Goal: Information Seeking & Learning: Learn about a topic

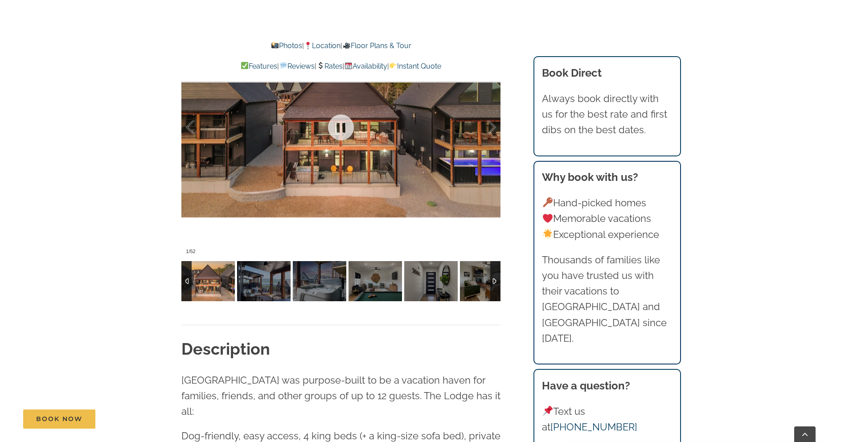
scroll to position [727, 0]
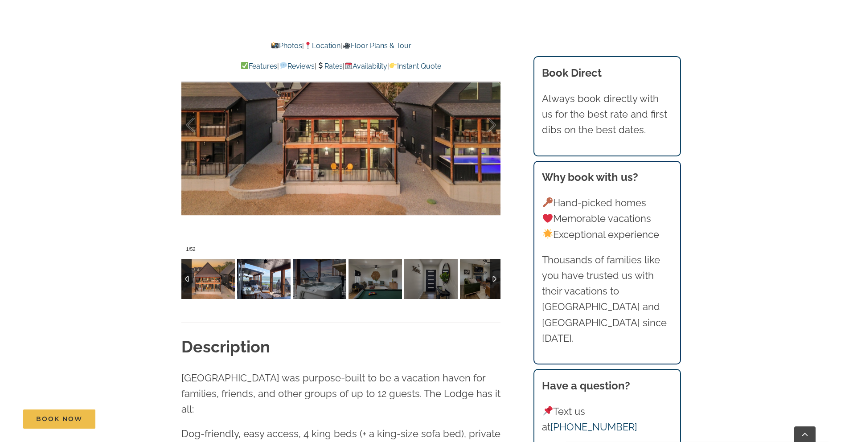
click at [257, 284] on img at bounding box center [263, 279] width 53 height 40
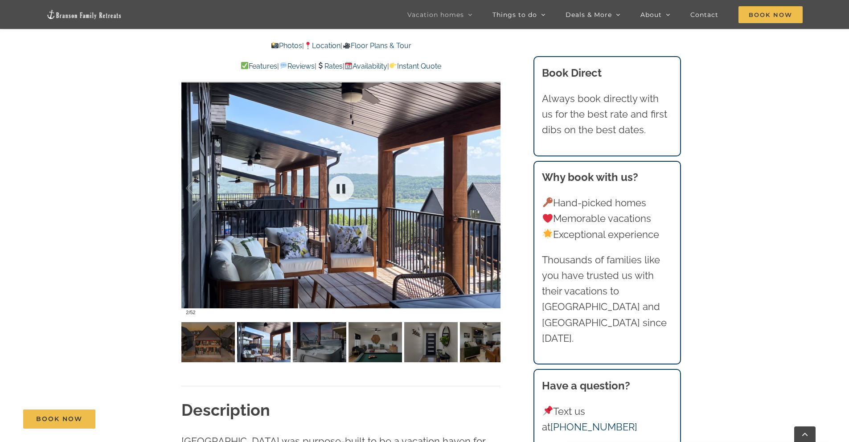
scroll to position [662, 0]
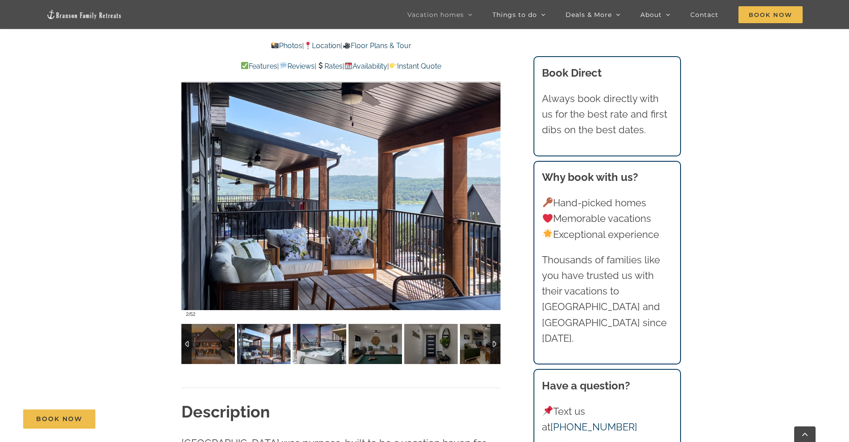
click at [317, 352] on img at bounding box center [319, 344] width 53 height 40
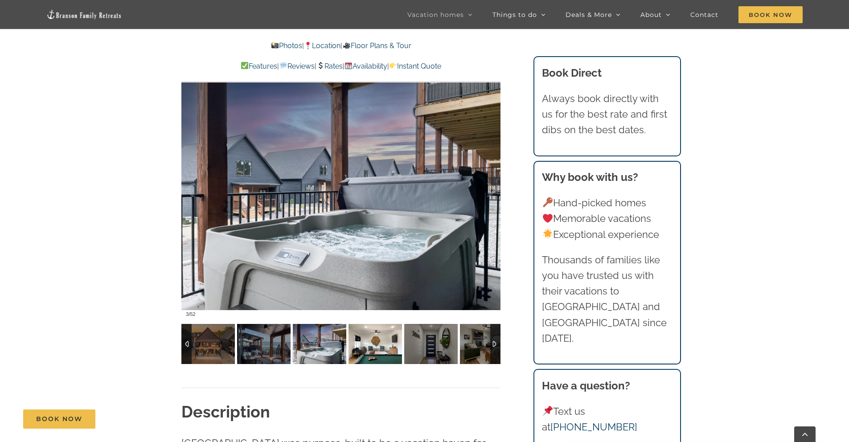
click at [357, 362] on img at bounding box center [374, 344] width 53 height 40
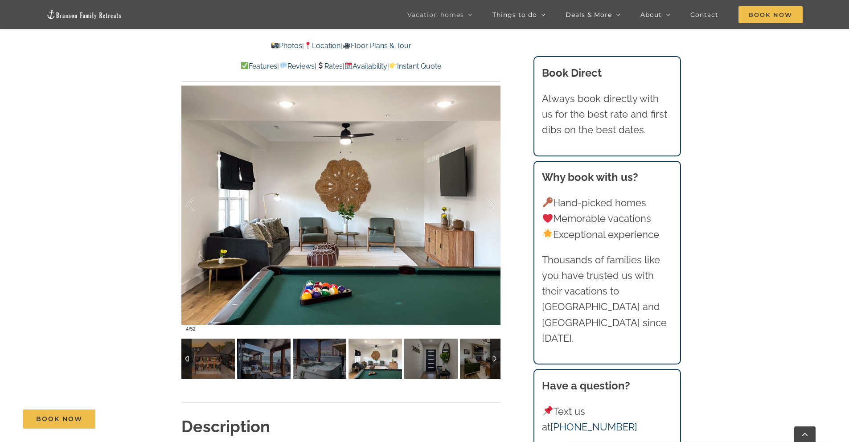
scroll to position [648, 0]
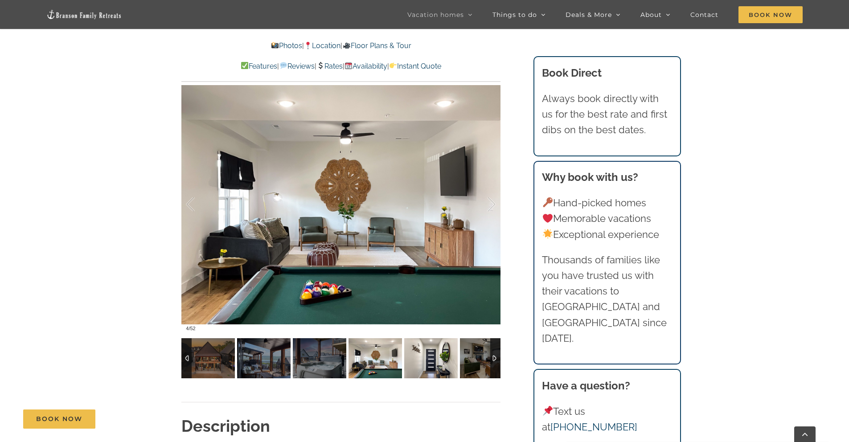
click at [407, 370] on img at bounding box center [430, 358] width 53 height 40
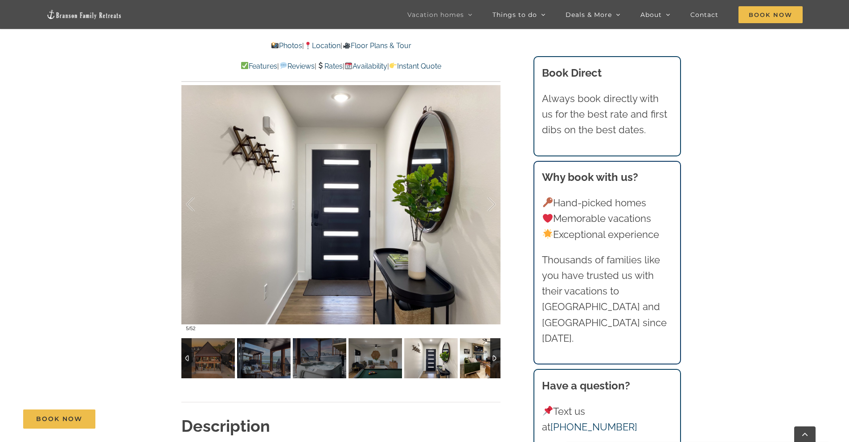
click at [480, 366] on img at bounding box center [486, 358] width 53 height 40
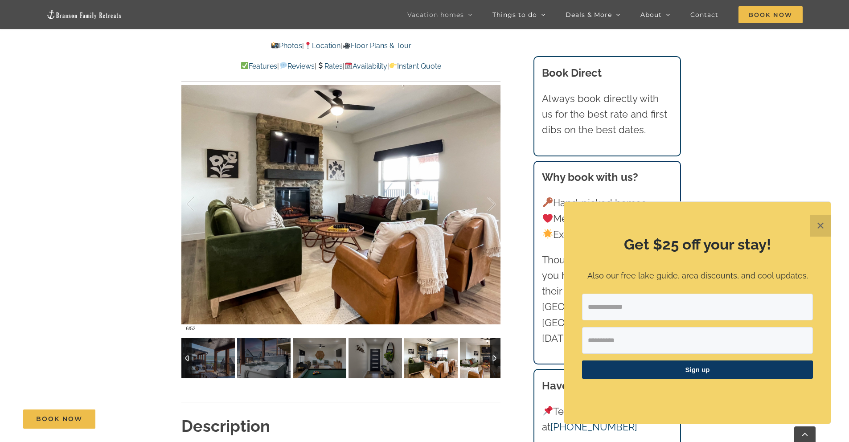
click at [478, 366] on img at bounding box center [486, 358] width 53 height 40
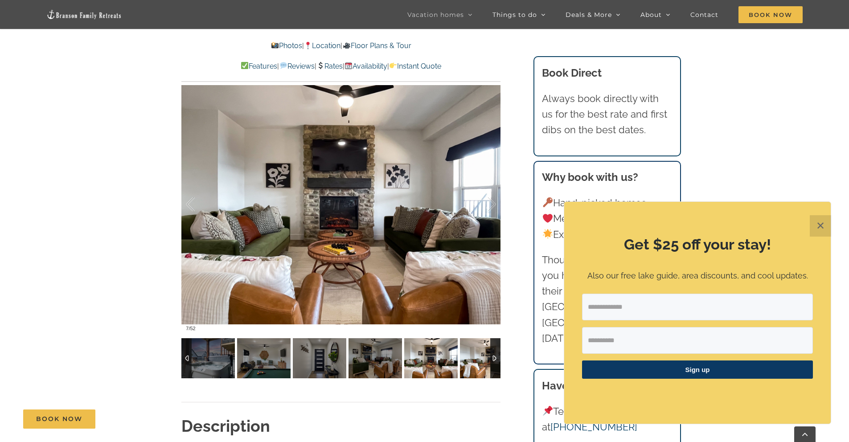
click at [478, 366] on img at bounding box center [486, 358] width 53 height 40
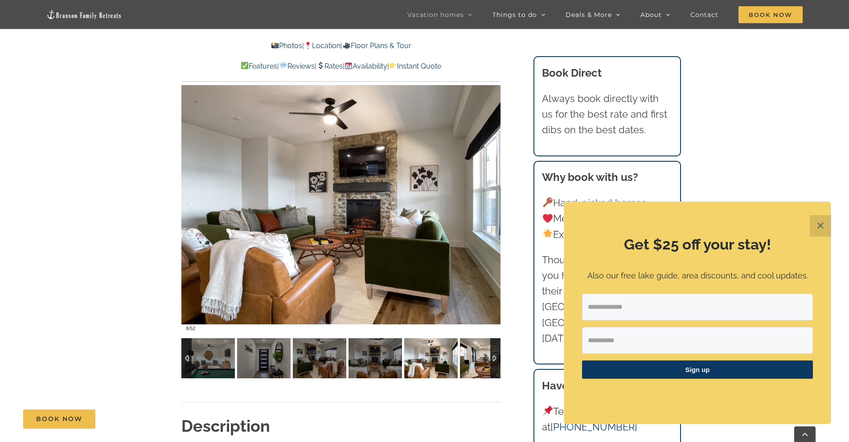
click at [478, 366] on img at bounding box center [486, 358] width 53 height 40
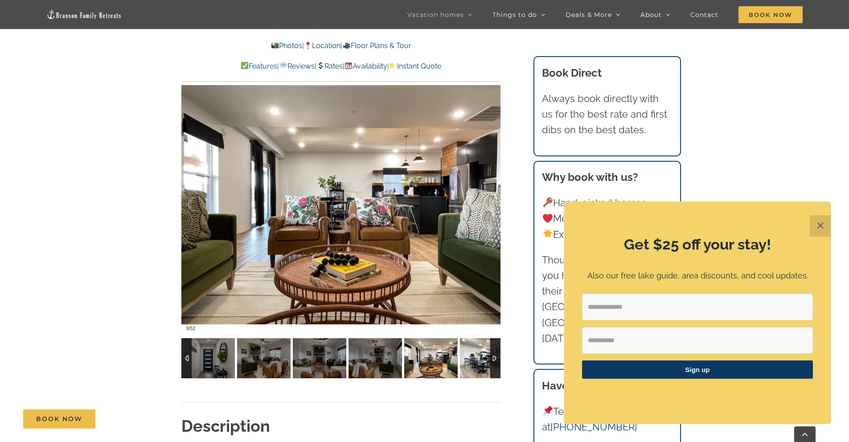
click at [478, 366] on img at bounding box center [486, 358] width 53 height 40
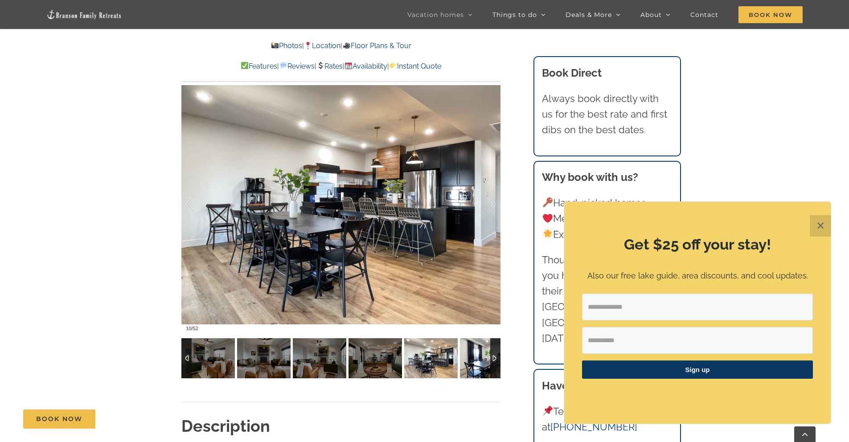
click at [478, 366] on img at bounding box center [486, 358] width 53 height 40
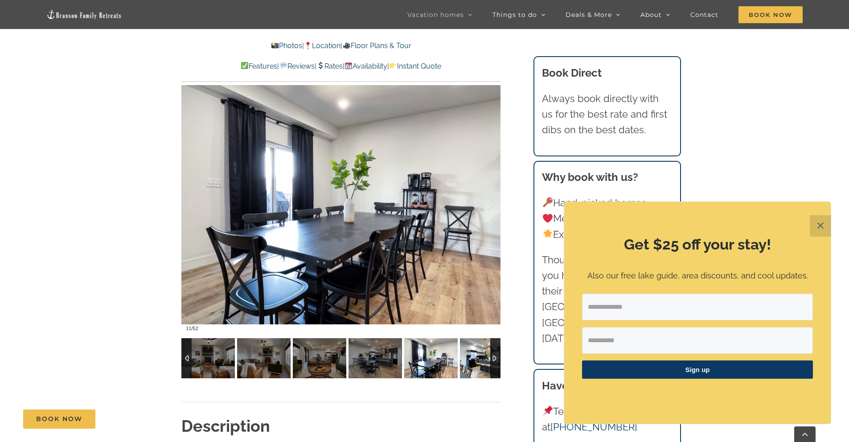
click at [478, 366] on img at bounding box center [486, 358] width 53 height 40
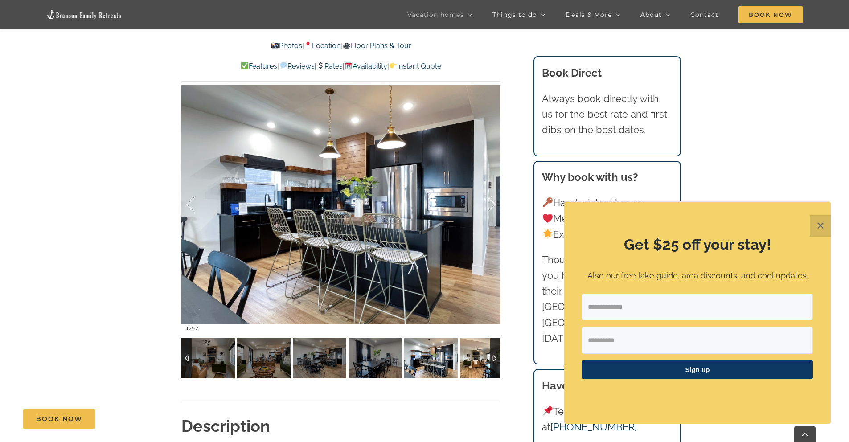
click at [478, 366] on img at bounding box center [486, 358] width 53 height 40
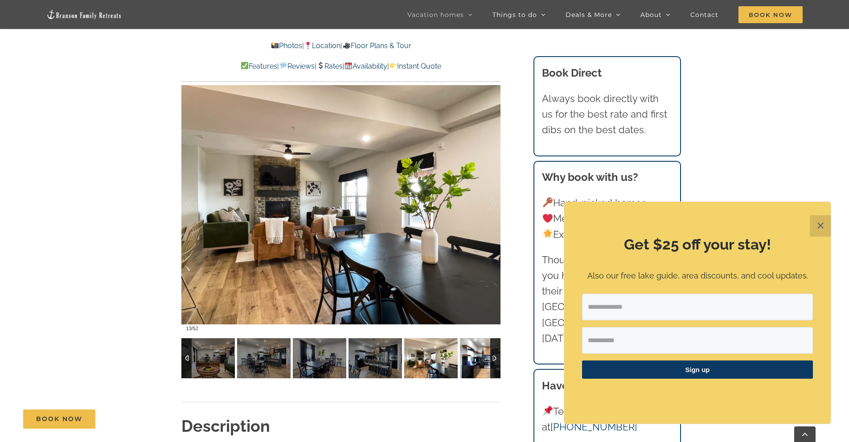
click at [478, 366] on img at bounding box center [486, 358] width 53 height 40
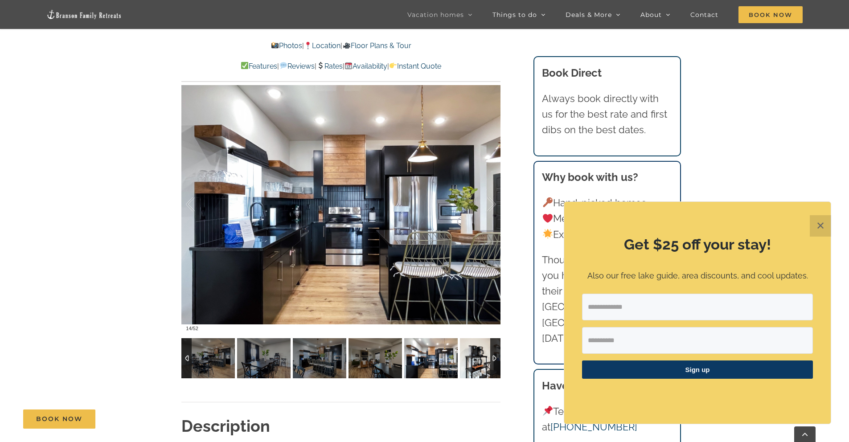
click at [478, 366] on img at bounding box center [486, 358] width 53 height 40
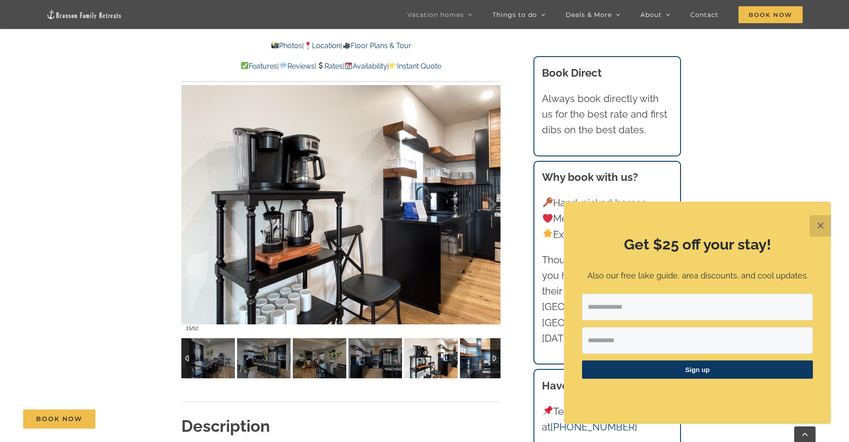
click at [478, 366] on img at bounding box center [486, 358] width 53 height 40
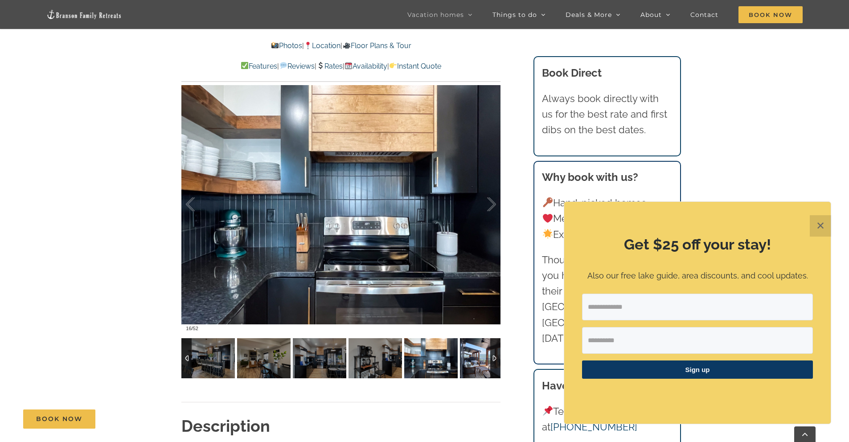
click at [478, 366] on img at bounding box center [486, 358] width 53 height 40
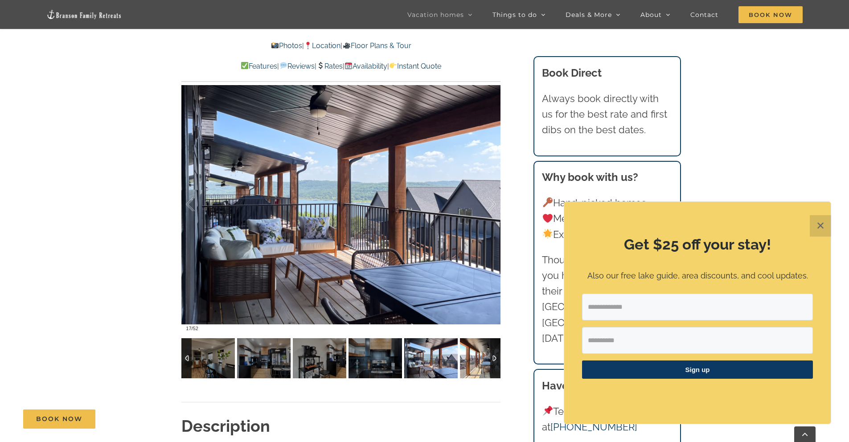
click at [478, 366] on img at bounding box center [486, 358] width 53 height 40
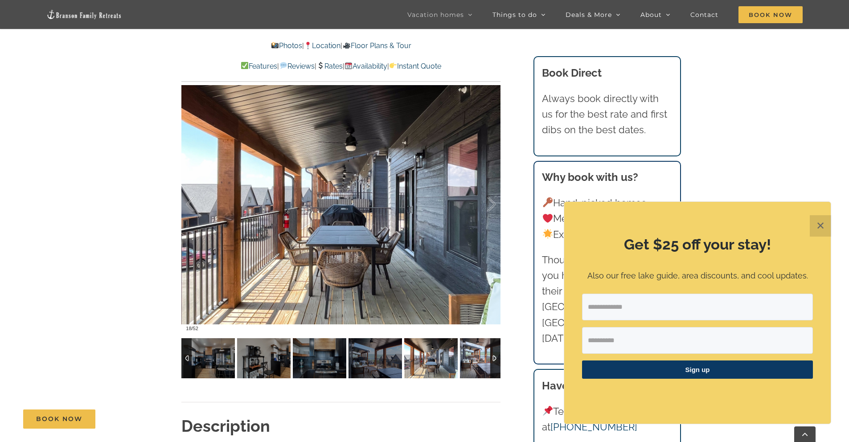
click at [478, 366] on img at bounding box center [486, 358] width 53 height 40
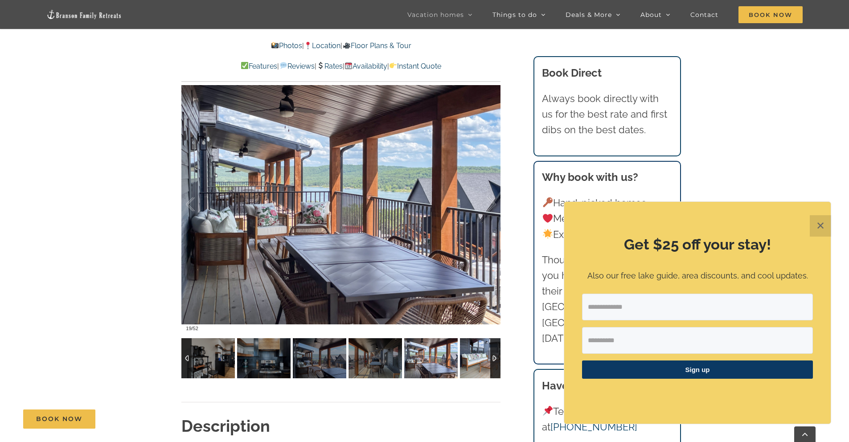
click at [478, 366] on img at bounding box center [486, 358] width 53 height 40
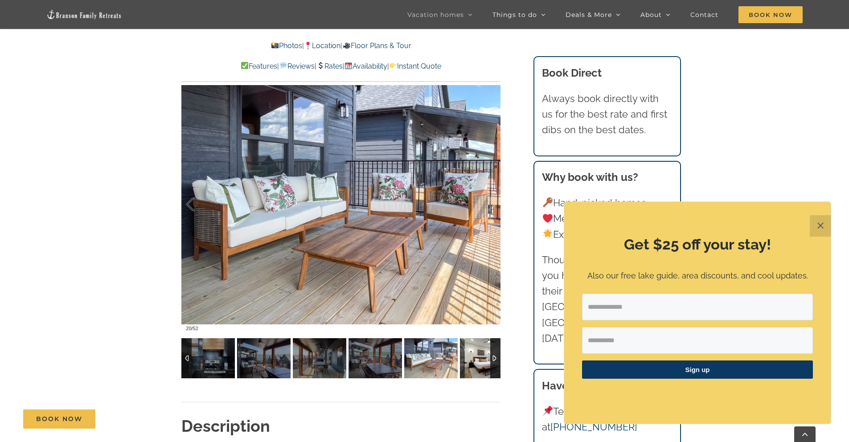
click at [478, 366] on img at bounding box center [486, 358] width 53 height 40
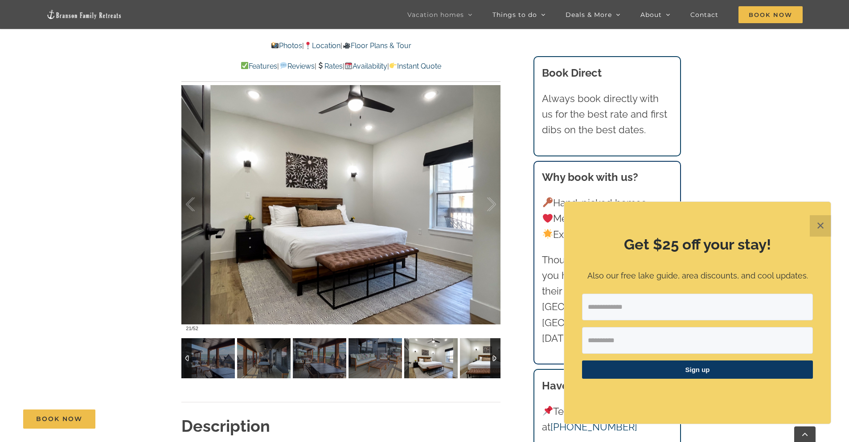
click at [478, 366] on img at bounding box center [486, 358] width 53 height 40
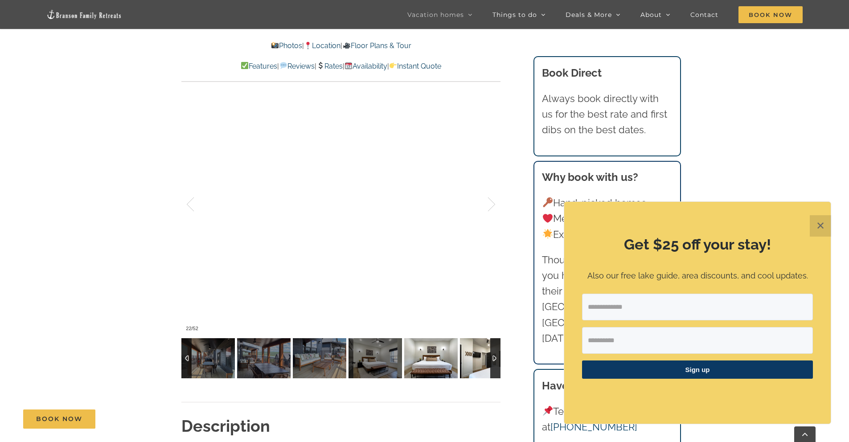
click at [478, 366] on img at bounding box center [486, 358] width 53 height 40
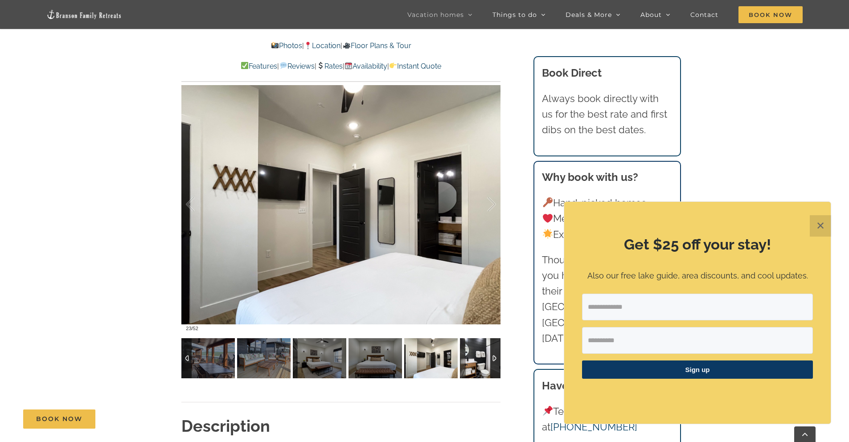
click at [478, 366] on img at bounding box center [486, 358] width 53 height 40
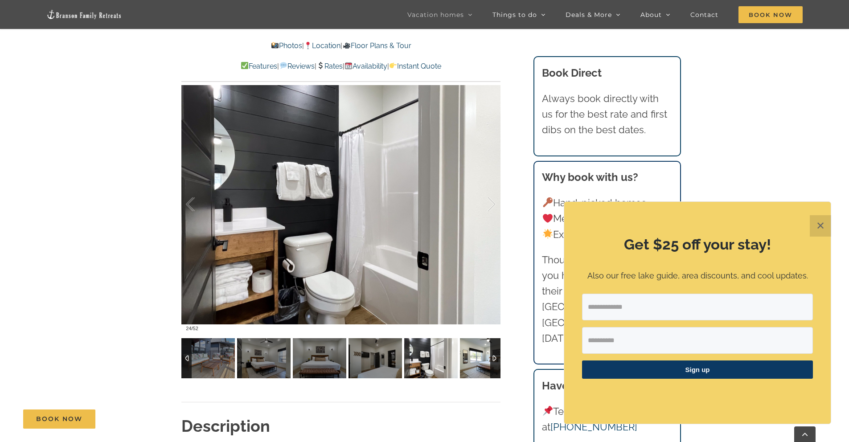
click at [478, 366] on img at bounding box center [486, 358] width 53 height 40
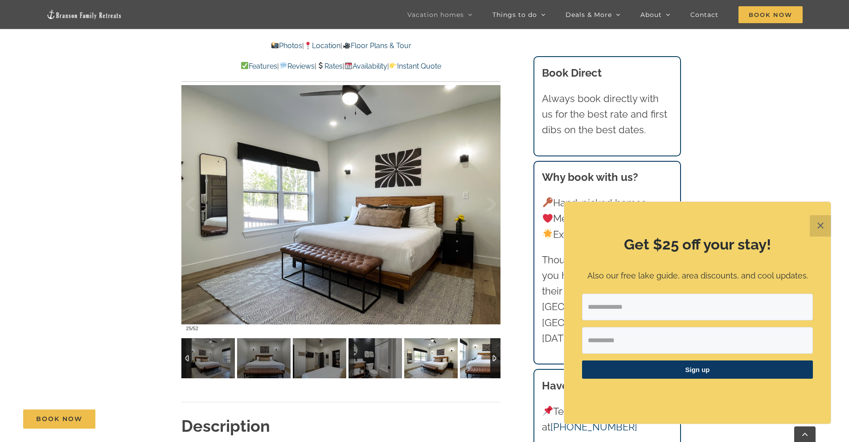
click at [478, 366] on img at bounding box center [486, 358] width 53 height 40
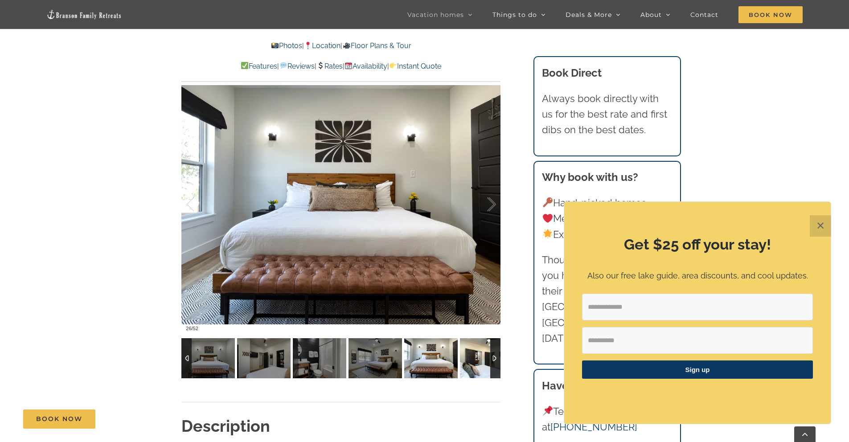
click at [478, 366] on img at bounding box center [486, 358] width 53 height 40
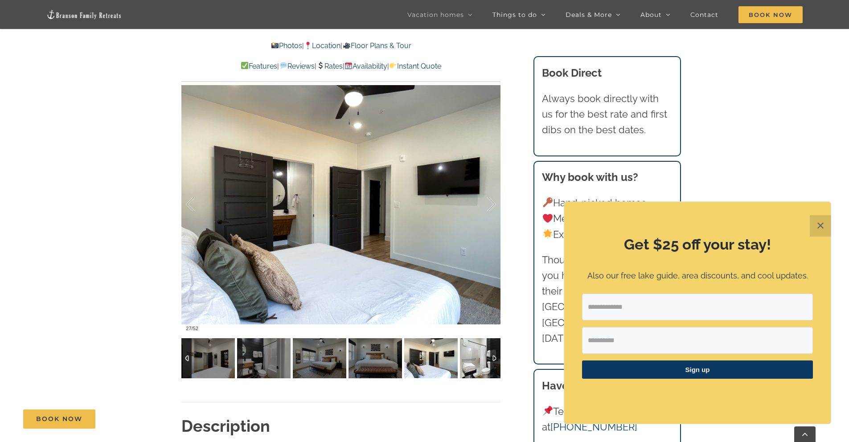
click at [478, 366] on img at bounding box center [486, 358] width 53 height 40
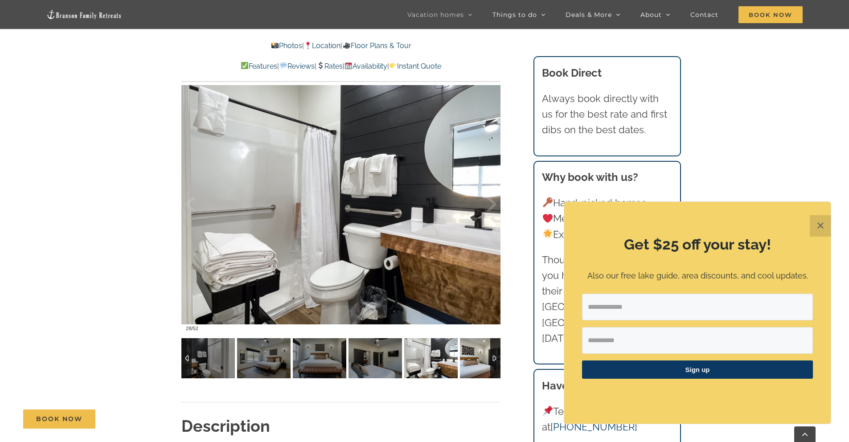
click at [478, 366] on img at bounding box center [486, 358] width 53 height 40
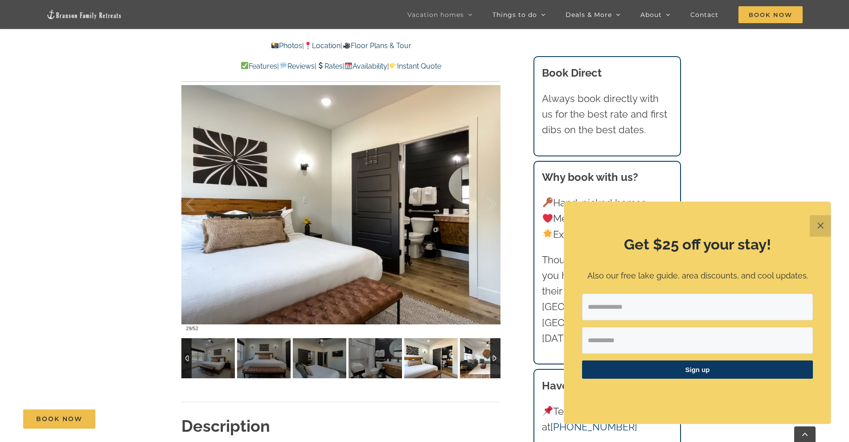
click at [478, 366] on img at bounding box center [486, 358] width 53 height 40
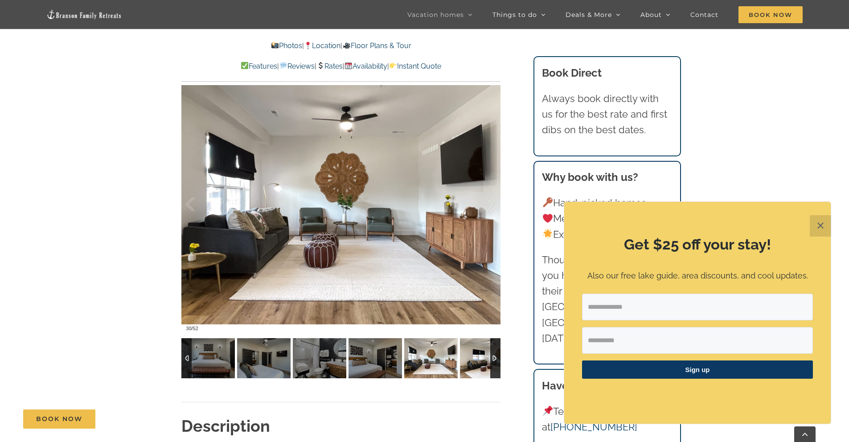
click at [478, 366] on img at bounding box center [486, 358] width 53 height 40
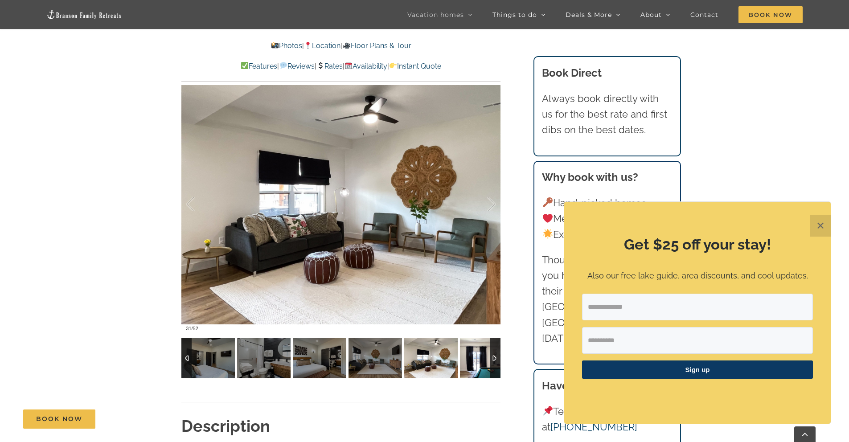
click at [478, 366] on img at bounding box center [486, 358] width 53 height 40
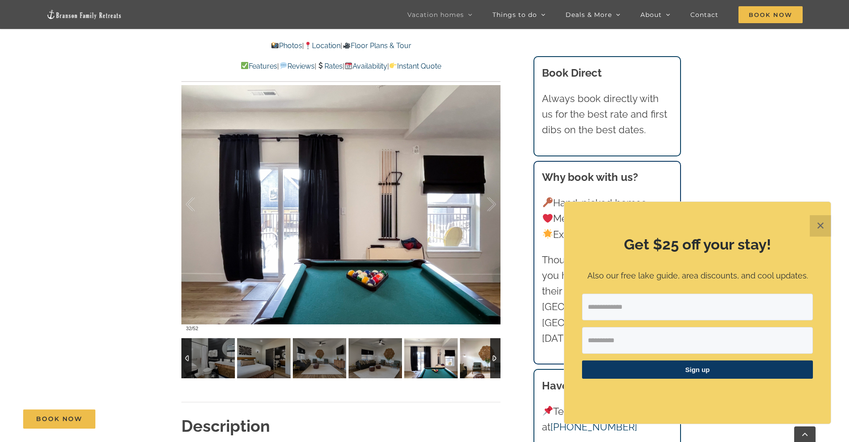
click at [478, 366] on img at bounding box center [486, 358] width 53 height 40
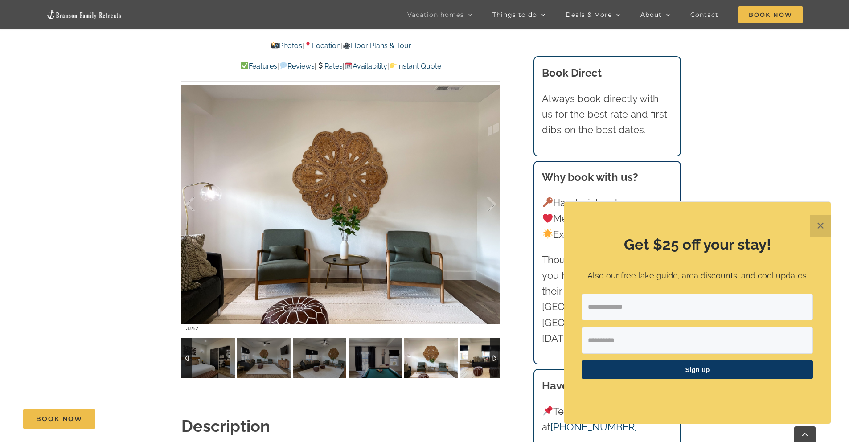
click at [478, 366] on img at bounding box center [486, 358] width 53 height 40
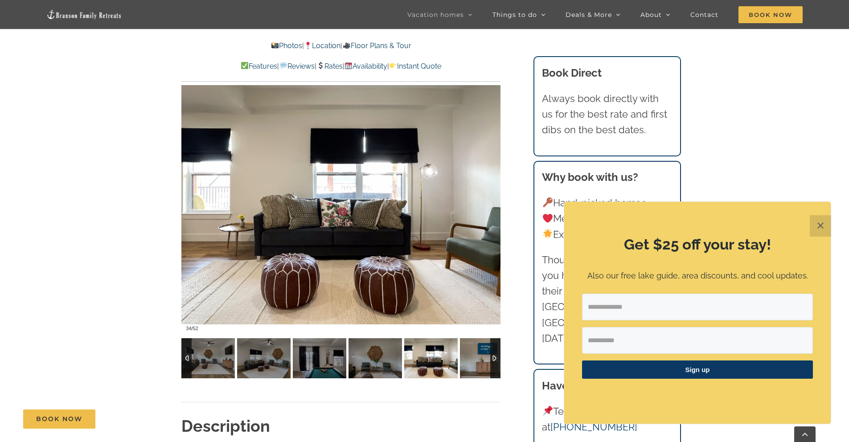
click at [478, 366] on img at bounding box center [486, 358] width 53 height 40
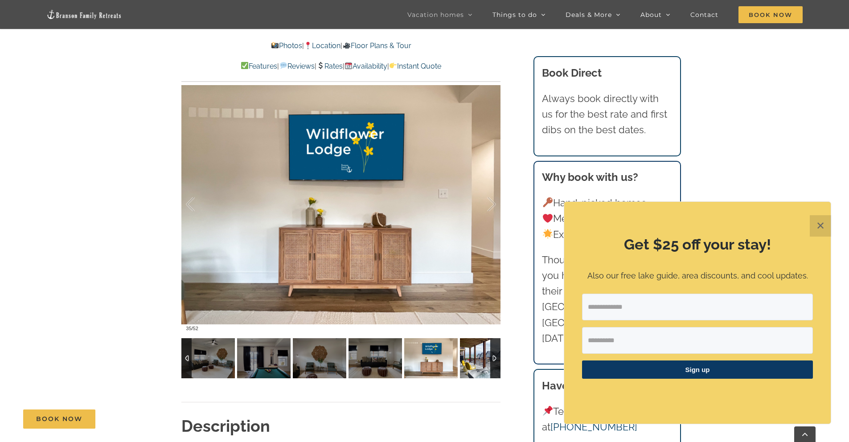
click at [478, 366] on img at bounding box center [486, 358] width 53 height 40
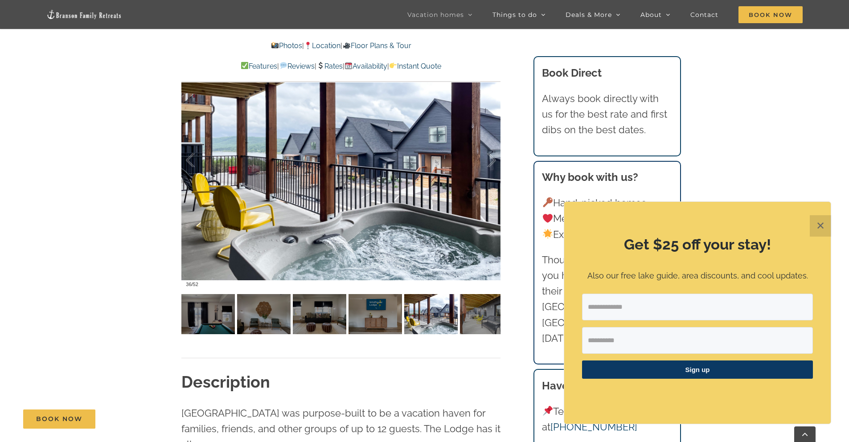
scroll to position [691, 0]
drag, startPoint x: 478, startPoint y: 366, endPoint x: 478, endPoint y: 442, distance: 75.3
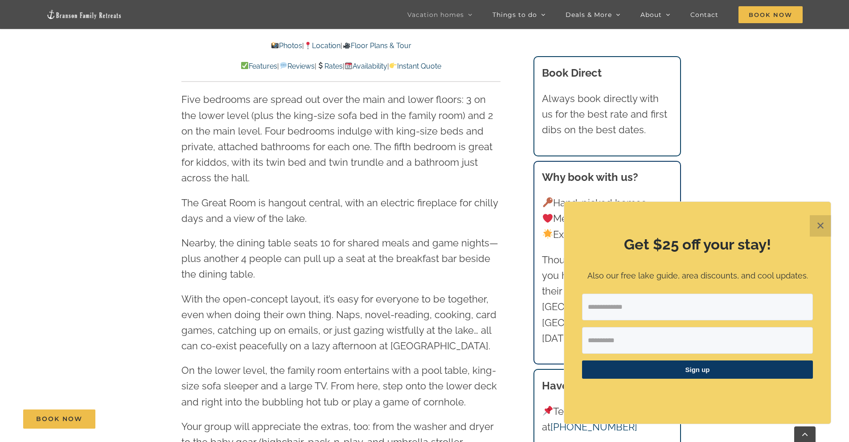
scroll to position [1250, 0]
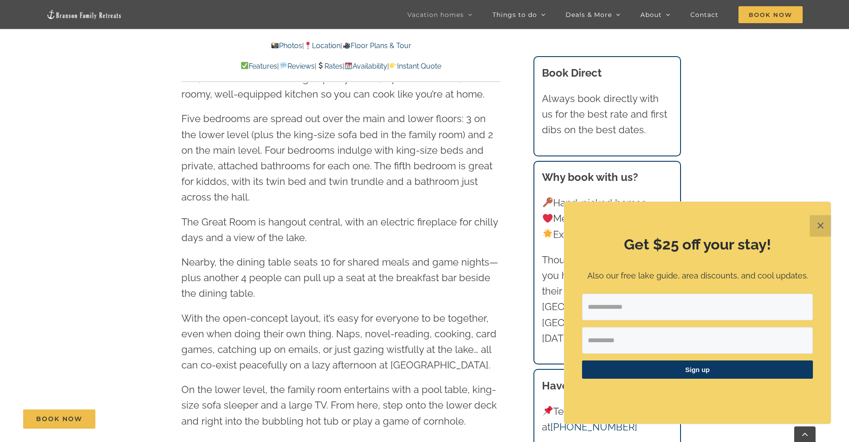
click at [818, 228] on button "✕" at bounding box center [820, 225] width 21 height 21
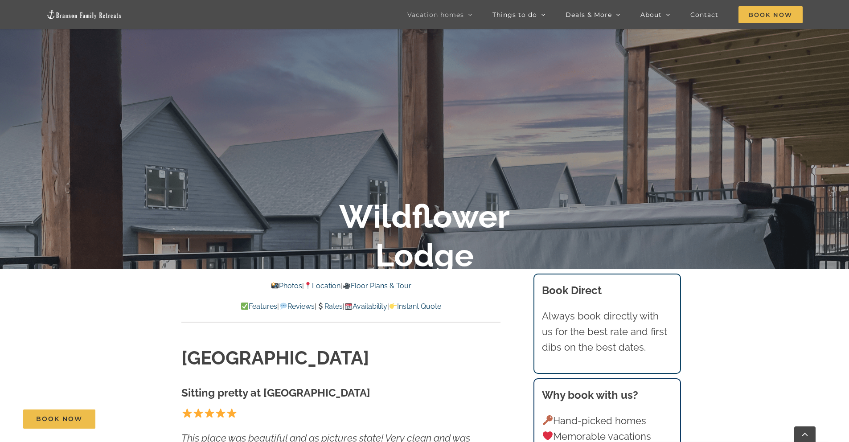
scroll to position [0, 0]
